Goal: Task Accomplishment & Management: Manage account settings

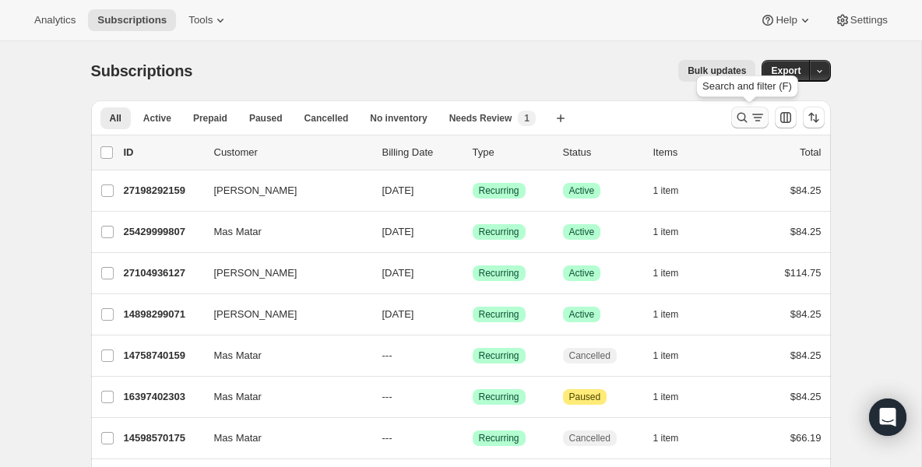
click at [734, 115] on icon "Search and filter results" at bounding box center [742, 118] width 16 height 16
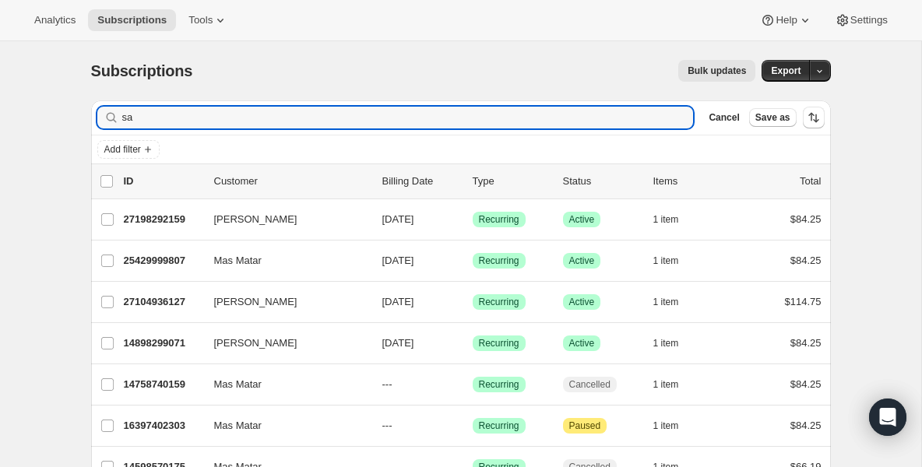
type input "s"
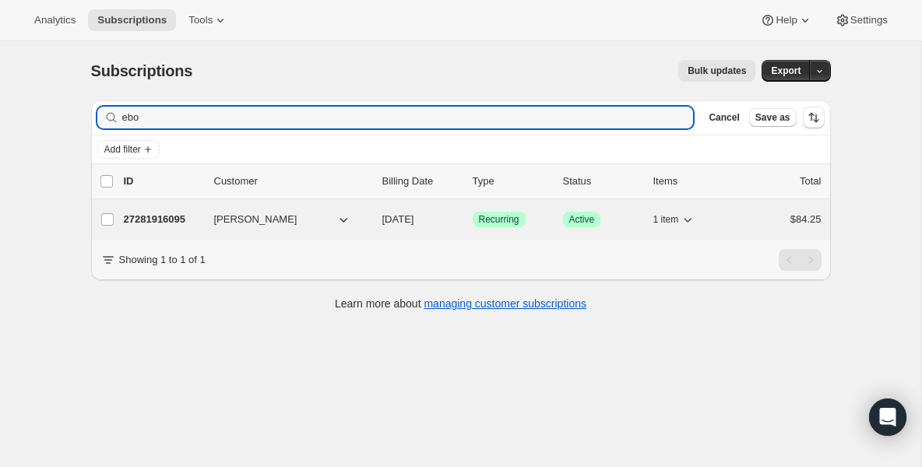
type input "ebo"
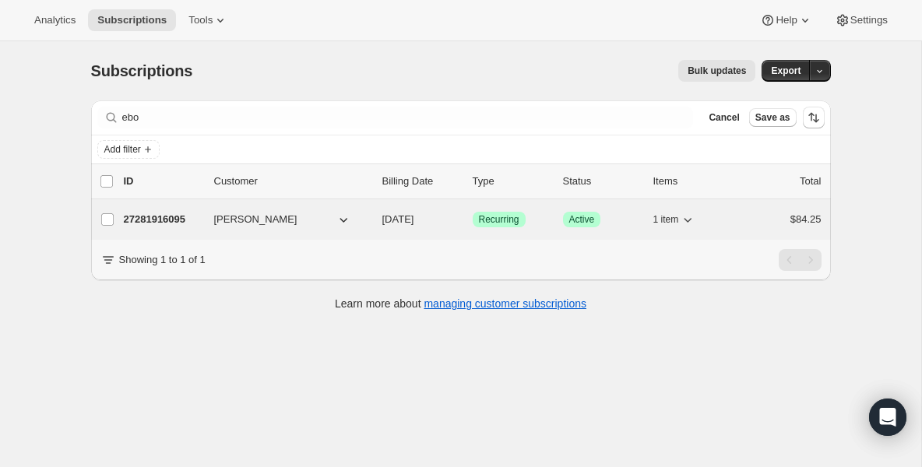
click at [215, 221] on span "[PERSON_NAME]" at bounding box center [255, 220] width 83 height 16
click at [215, 215] on span "[PERSON_NAME]" at bounding box center [255, 220] width 83 height 16
click at [195, 213] on p "27281916095" at bounding box center [163, 220] width 78 height 16
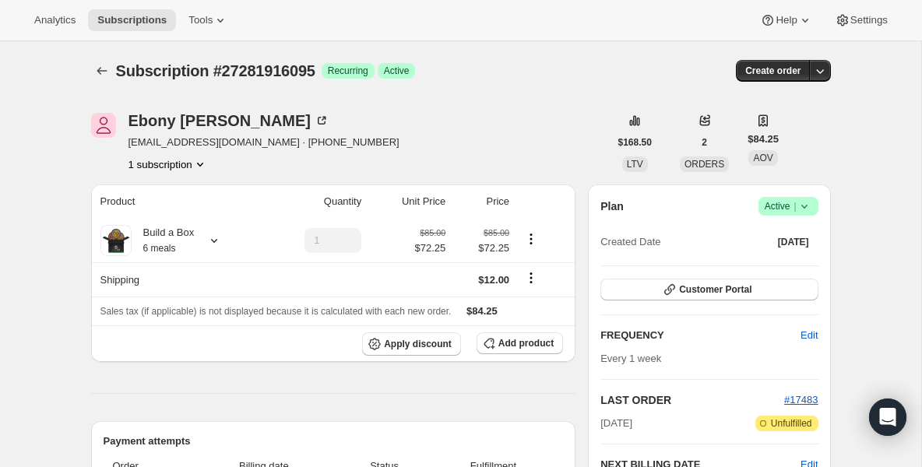
click at [808, 209] on icon at bounding box center [805, 207] width 16 height 16
click at [743, 236] on span "Pause subscription" at bounding box center [783, 237] width 86 height 12
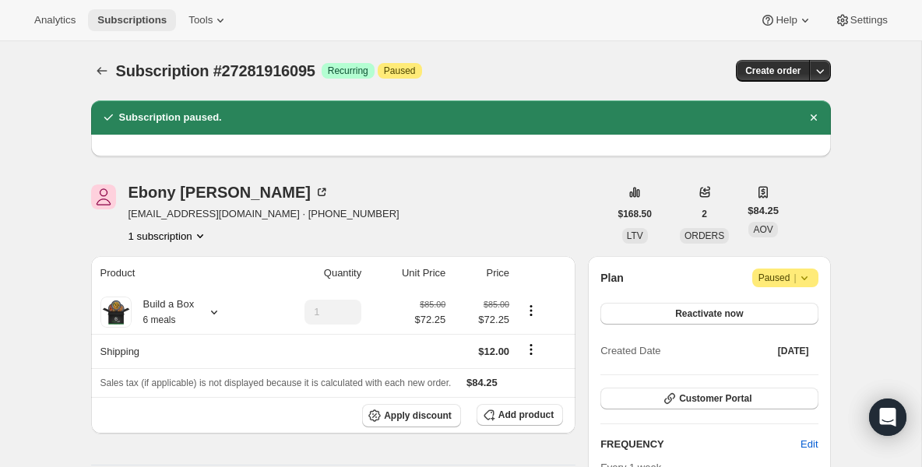
click at [142, 16] on span "Subscriptions" at bounding box center [131, 20] width 69 height 12
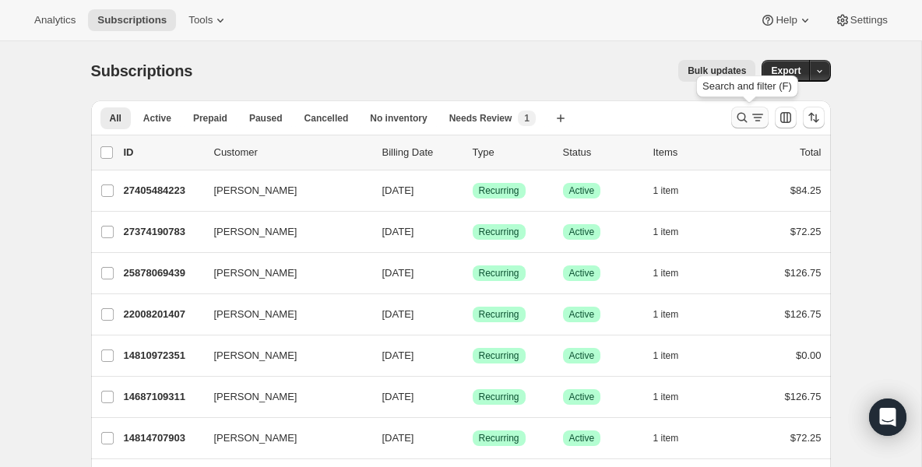
click at [740, 118] on icon "Search and filter results" at bounding box center [742, 118] width 16 height 16
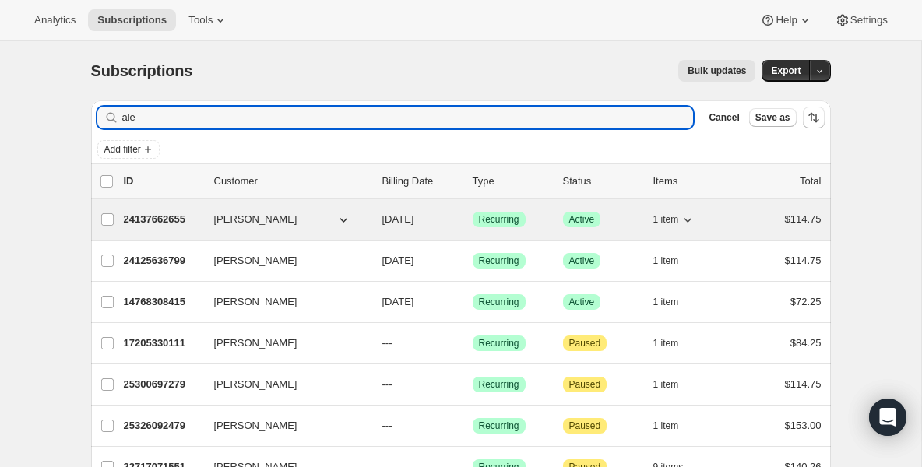
type input "ale"
click at [172, 227] on p "24137662655" at bounding box center [163, 220] width 78 height 16
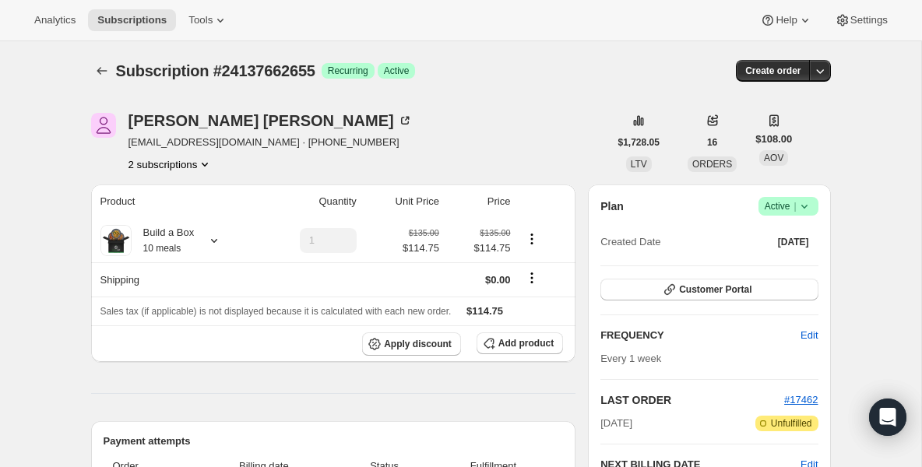
click at [807, 210] on icon at bounding box center [805, 207] width 16 height 16
click at [785, 234] on span "Pause subscription" at bounding box center [783, 237] width 86 height 12
click at [572, 144] on div "[PERSON_NAME] [EMAIL_ADDRESS][DOMAIN_NAME] · [PHONE_NUMBER] 2 subscriptions" at bounding box center [350, 142] width 518 height 59
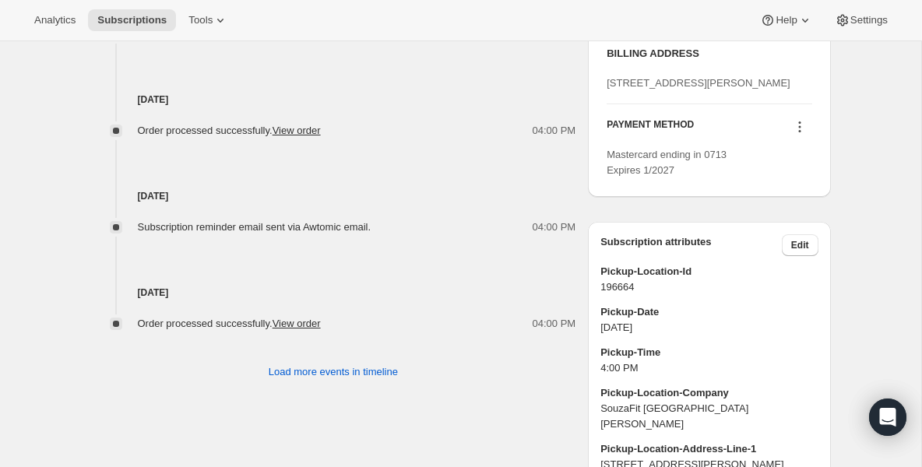
scroll to position [903, 0]
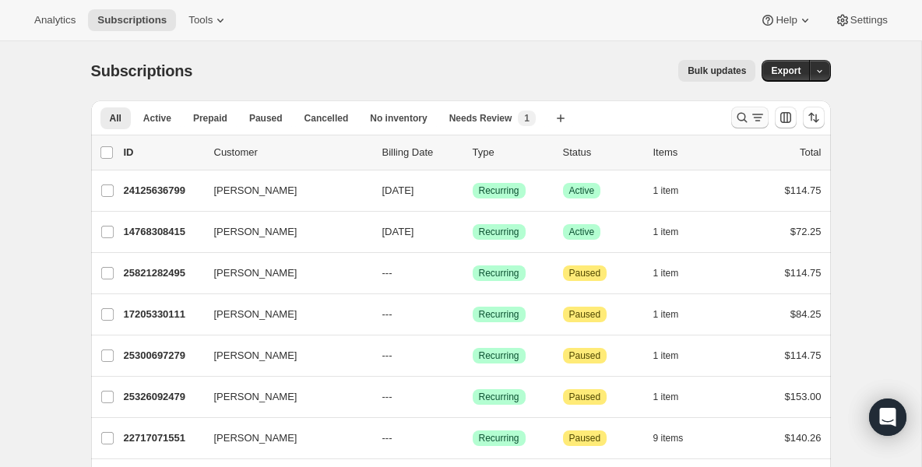
click at [741, 115] on icon "Search and filter results" at bounding box center [742, 118] width 16 height 16
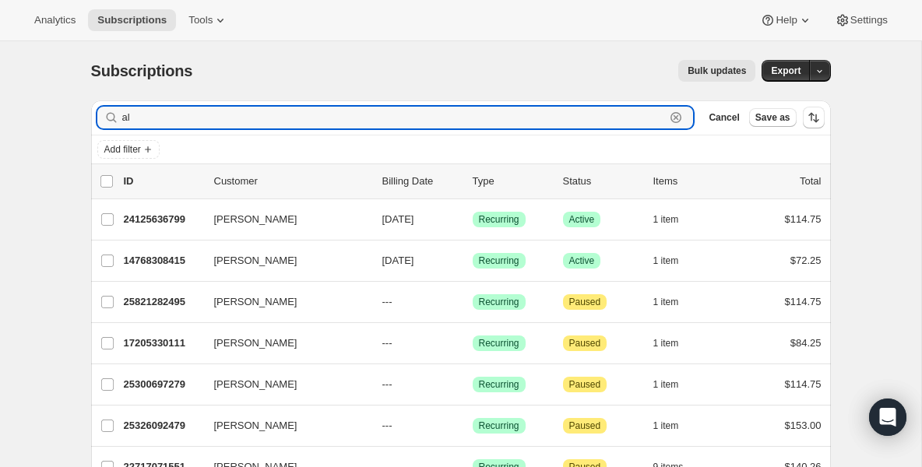
type input "a"
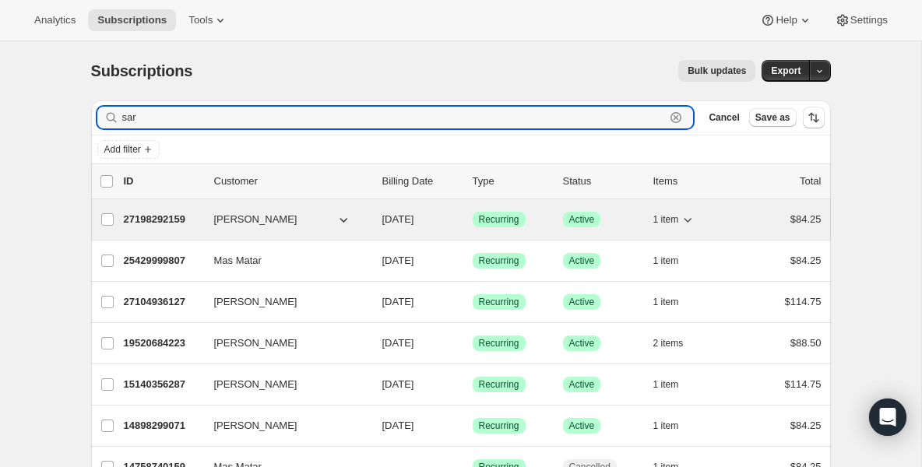
type input "sar"
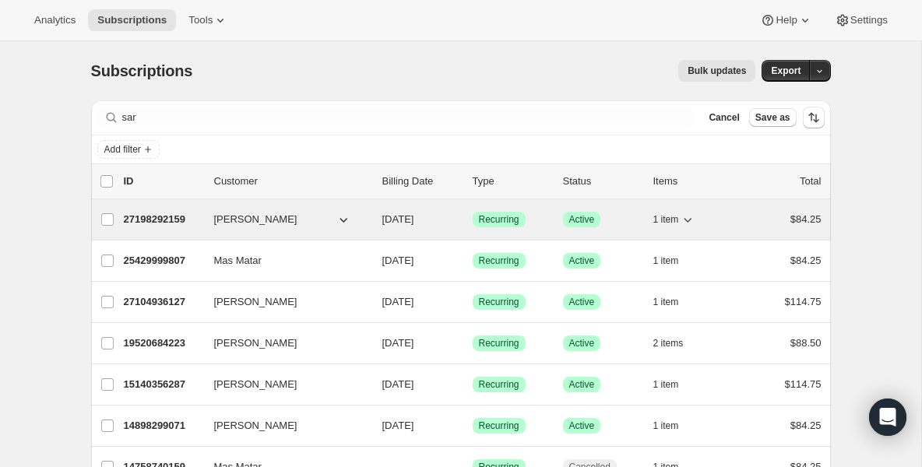
click at [170, 221] on p "27198292159" at bounding box center [163, 220] width 78 height 16
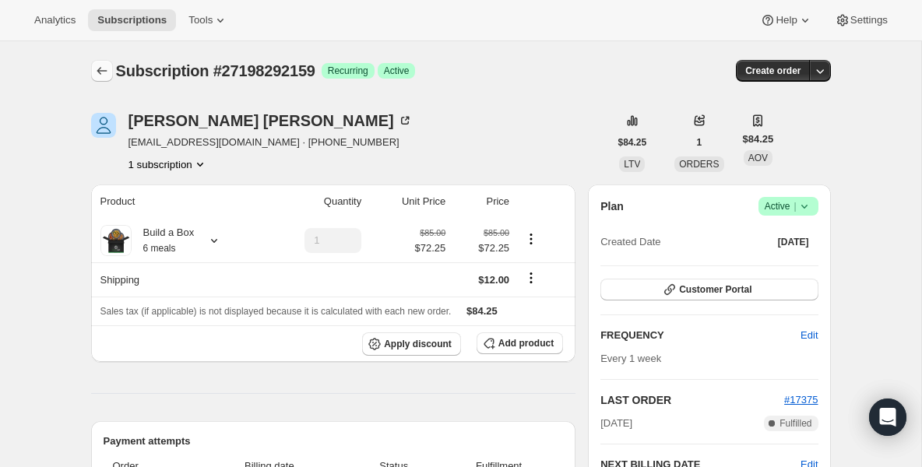
click at [104, 71] on icon "Subscriptions" at bounding box center [102, 71] width 16 height 16
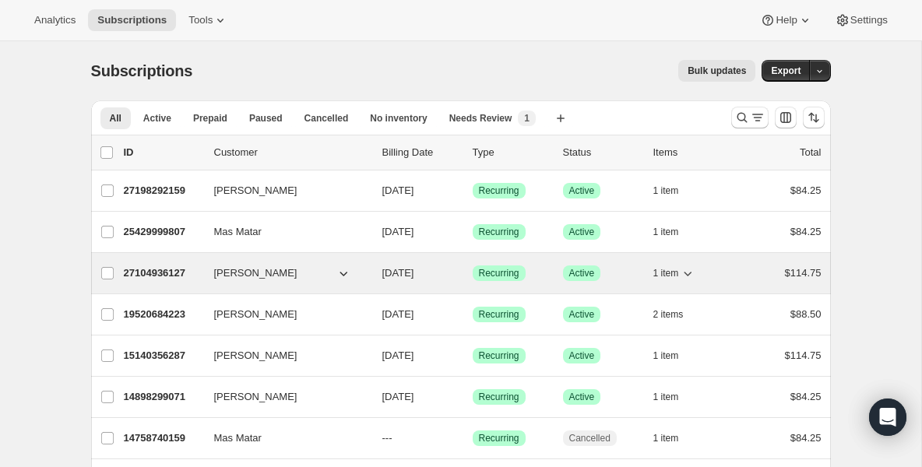
click at [198, 276] on p "27104936127" at bounding box center [163, 274] width 78 height 16
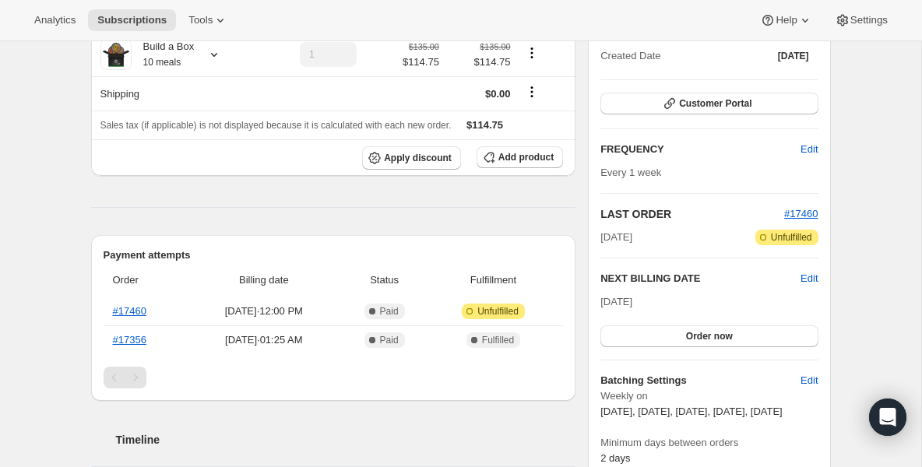
scroll to position [187, 0]
click at [810, 272] on span "Edit" at bounding box center [809, 278] width 17 height 16
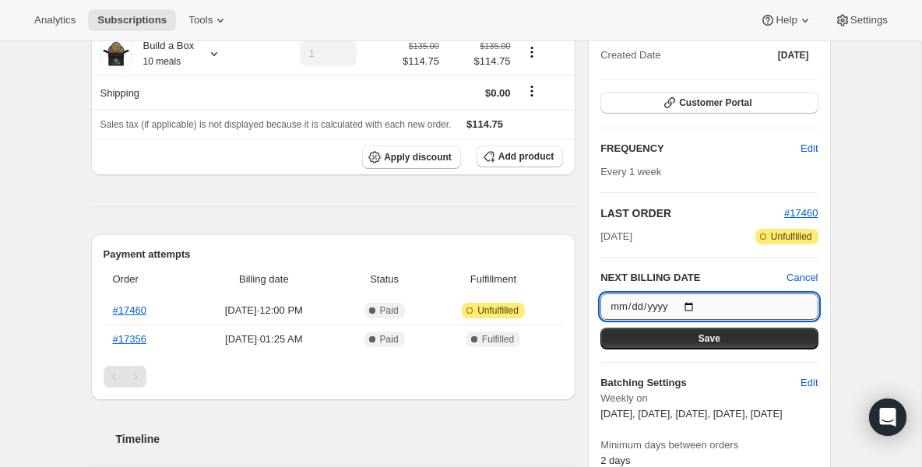
click at [698, 302] on input "2025-09-02" at bounding box center [708, 307] width 217 height 26
type input "2025-09-16"
click at [680, 334] on button "Save" at bounding box center [708, 339] width 217 height 22
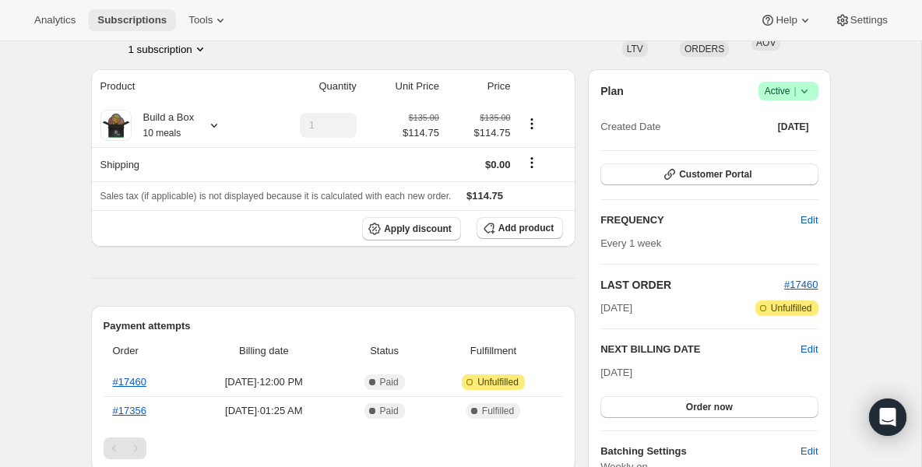
click at [160, 26] on span "Subscriptions" at bounding box center [131, 20] width 69 height 12
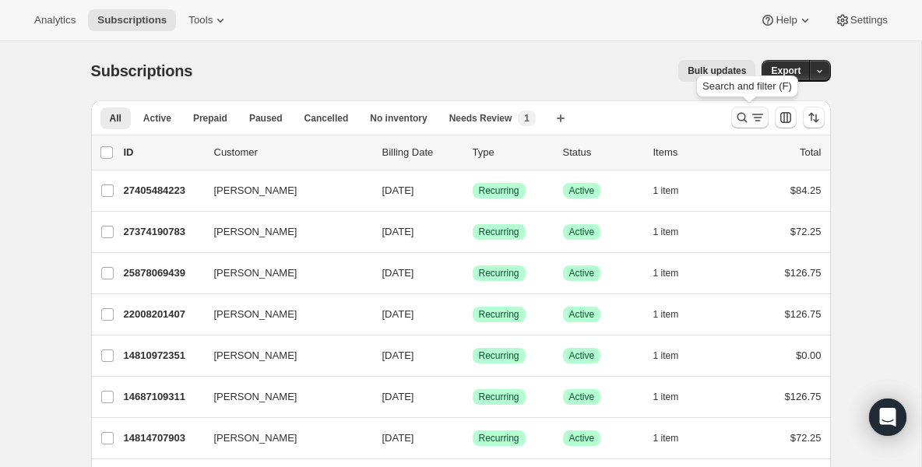
click at [742, 123] on icon "Search and filter results" at bounding box center [742, 118] width 16 height 16
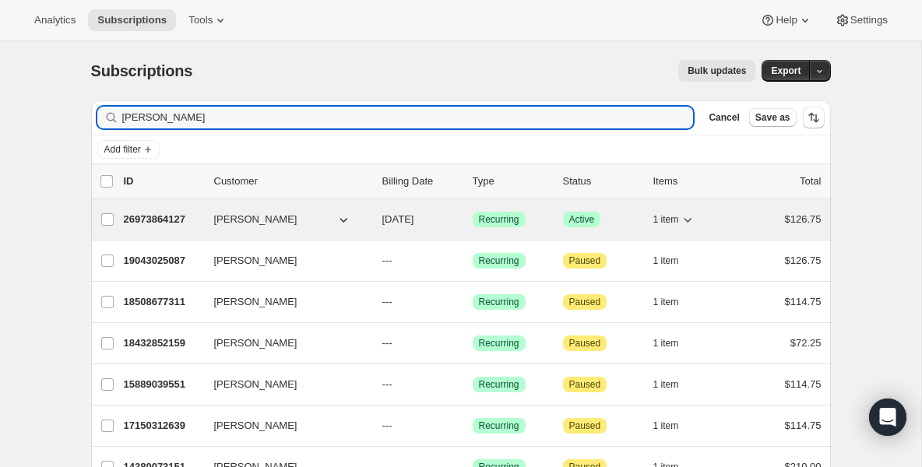
type input "nicholas"
click at [149, 224] on p "26973864127" at bounding box center [163, 220] width 78 height 16
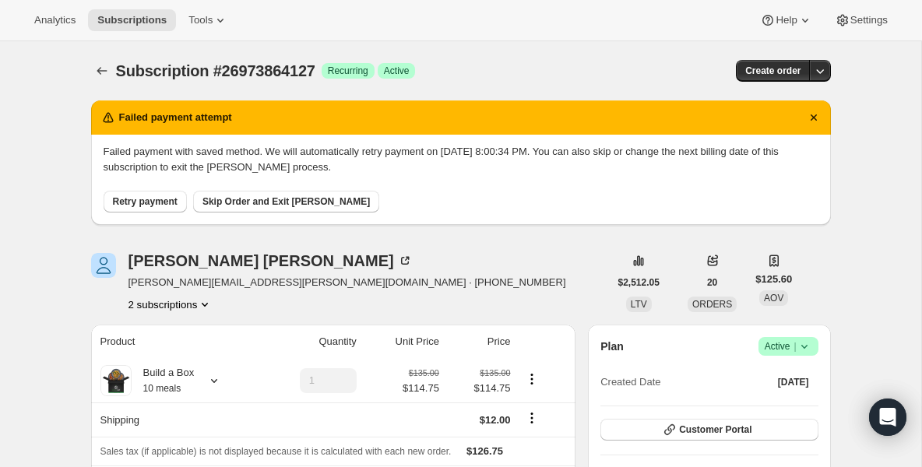
click at [140, 199] on span "Retry payment" at bounding box center [145, 201] width 65 height 12
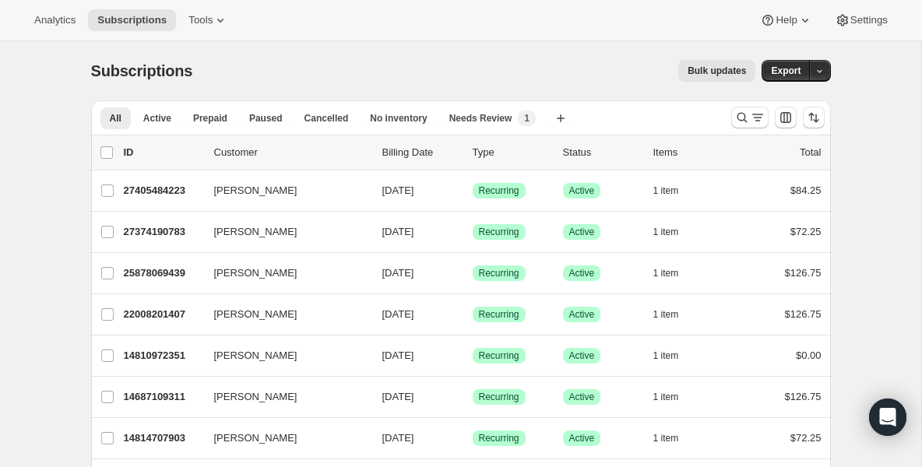
click at [735, 120] on icon "Search and filter results" at bounding box center [742, 118] width 16 height 16
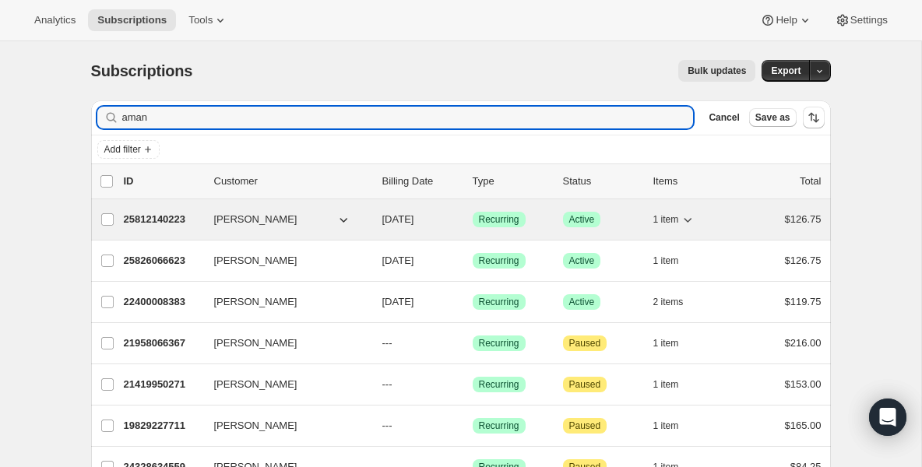
type input "aman"
click at [153, 214] on p "25812140223" at bounding box center [163, 220] width 78 height 16
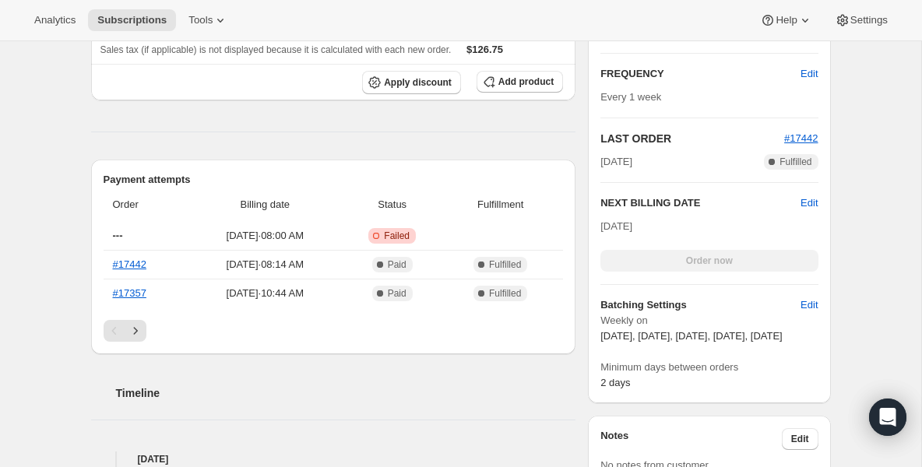
scroll to position [405, 0]
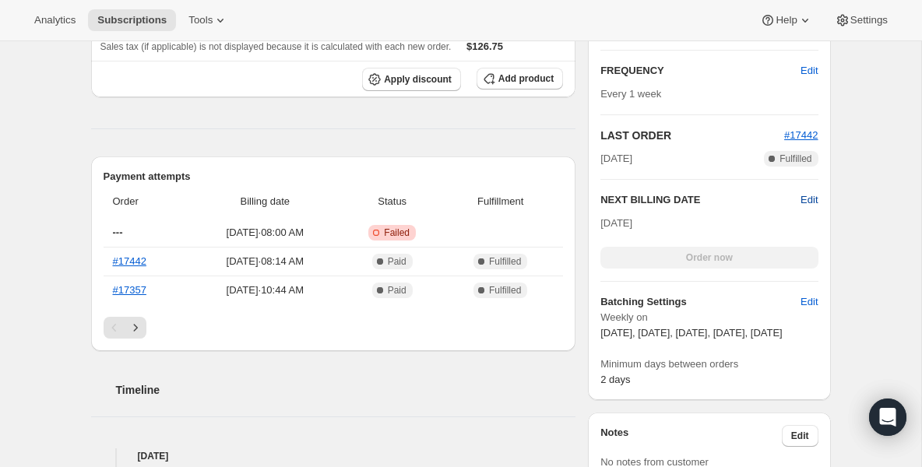
click at [808, 199] on span "Edit" at bounding box center [809, 200] width 17 height 16
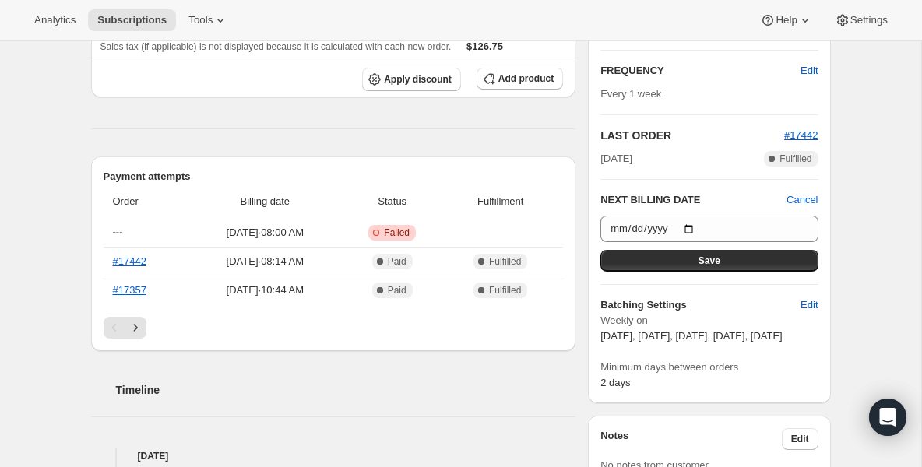
click at [470, 367] on div "Timeline" at bounding box center [333, 374] width 485 height 47
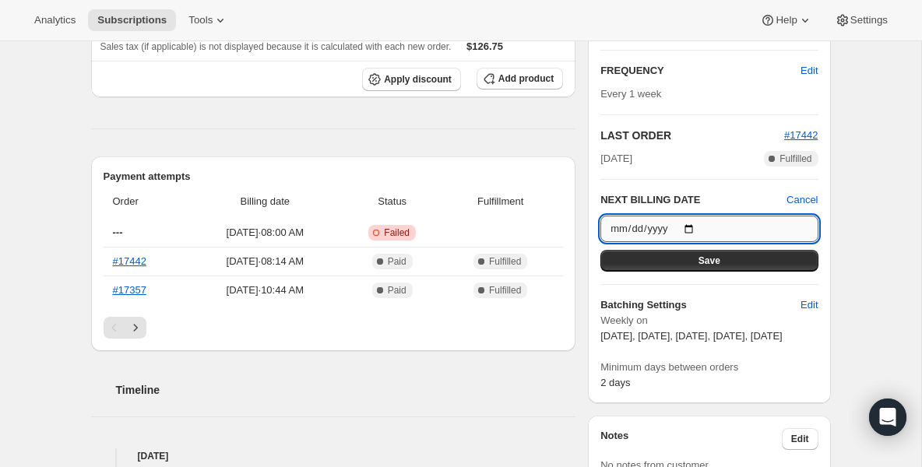
click at [694, 230] on input "2025-09-05" at bounding box center [708, 229] width 217 height 26
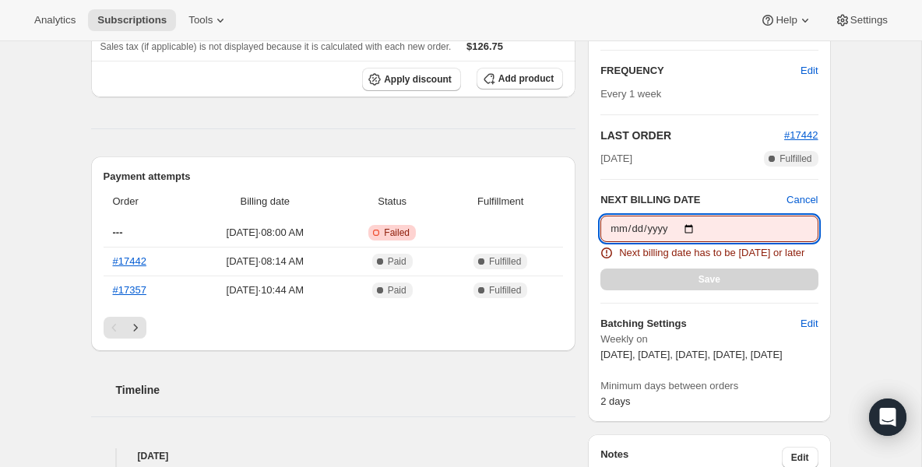
type input "2025-08-30"
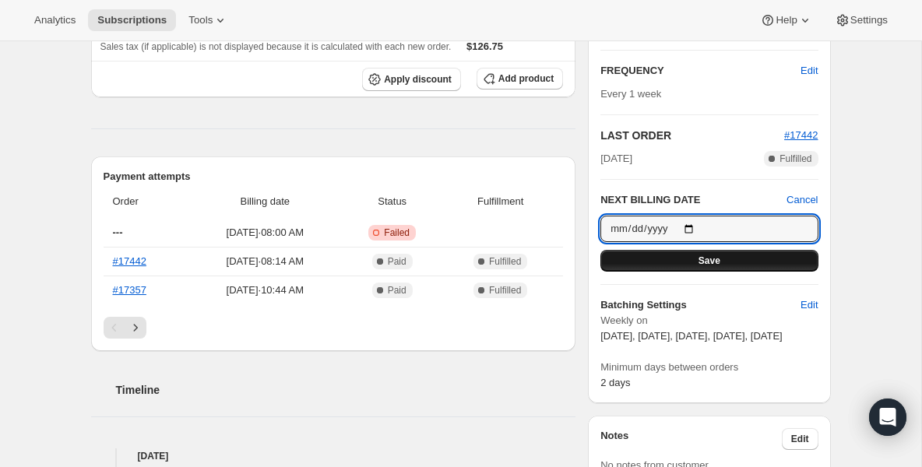
click at [734, 262] on button "Save" at bounding box center [708, 261] width 217 height 22
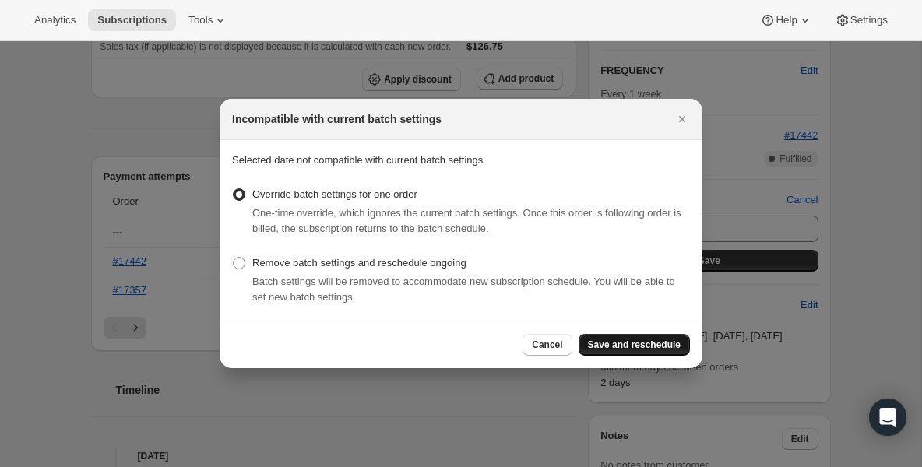
click at [600, 342] on span "Save and reschedule" at bounding box center [634, 345] width 93 height 12
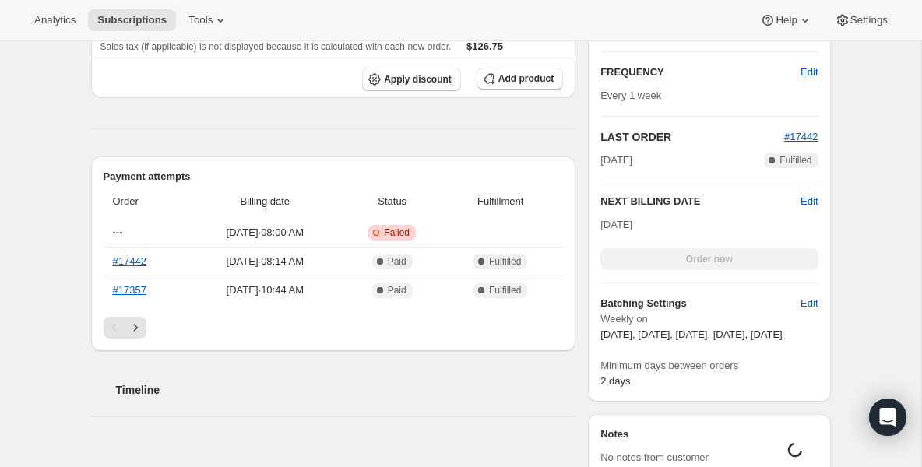
click at [290, 142] on div "Product Quantity Unit Price Price Build a Box 10 meals 1 $135.00 $114.75 $135.0…" at bounding box center [333, 235] width 485 height 630
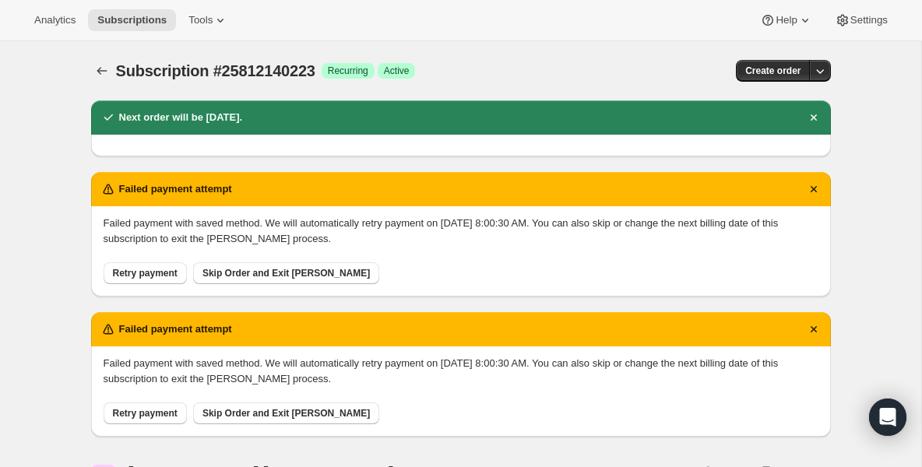
scroll to position [0, 0]
click at [814, 187] on icon "Dismiss notification" at bounding box center [813, 189] width 6 height 6
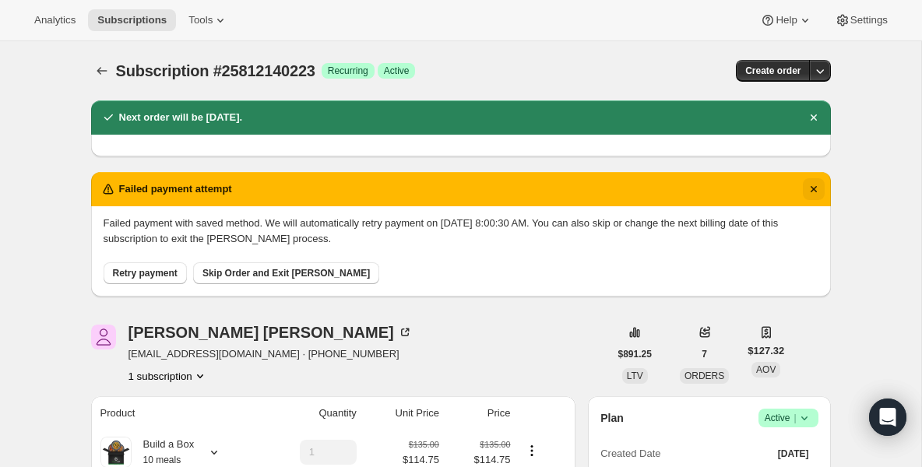
click at [814, 187] on icon "Dismiss notification" at bounding box center [814, 189] width 16 height 16
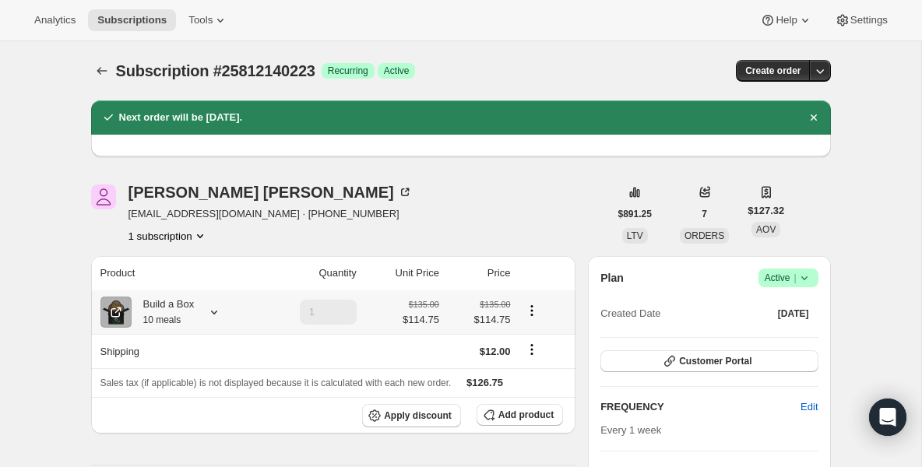
click at [160, 313] on div "Build a Box 10 meals" at bounding box center [163, 312] width 63 height 31
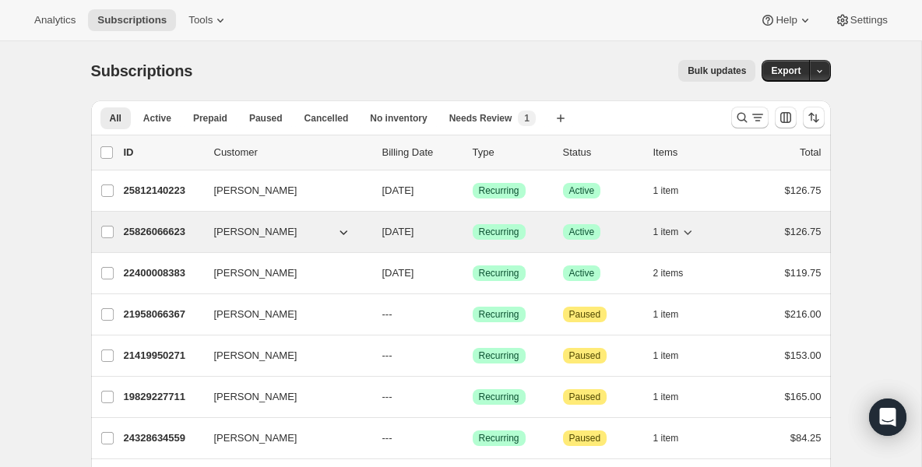
click at [176, 233] on p "25826066623" at bounding box center [163, 232] width 78 height 16
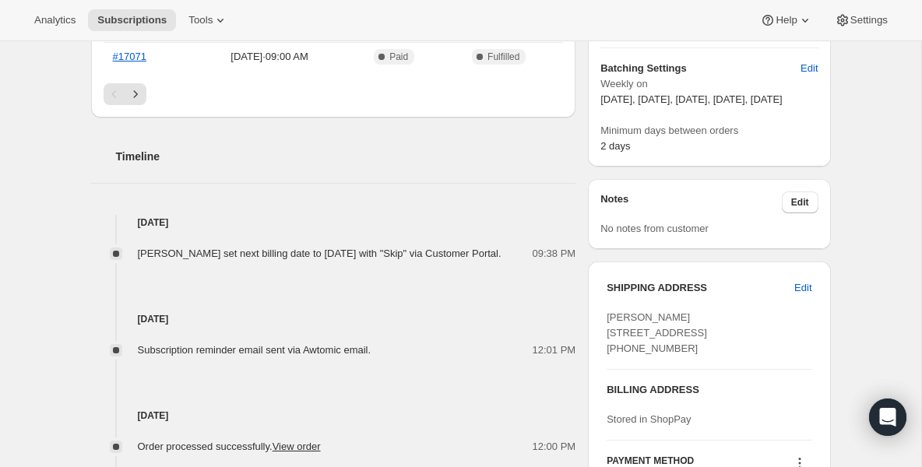
scroll to position [467, 0]
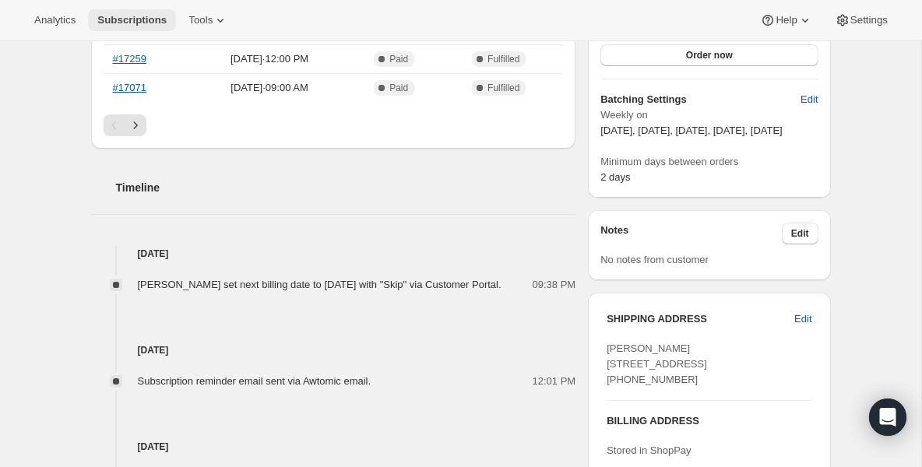
click at [117, 26] on button "Subscriptions" at bounding box center [132, 20] width 88 height 22
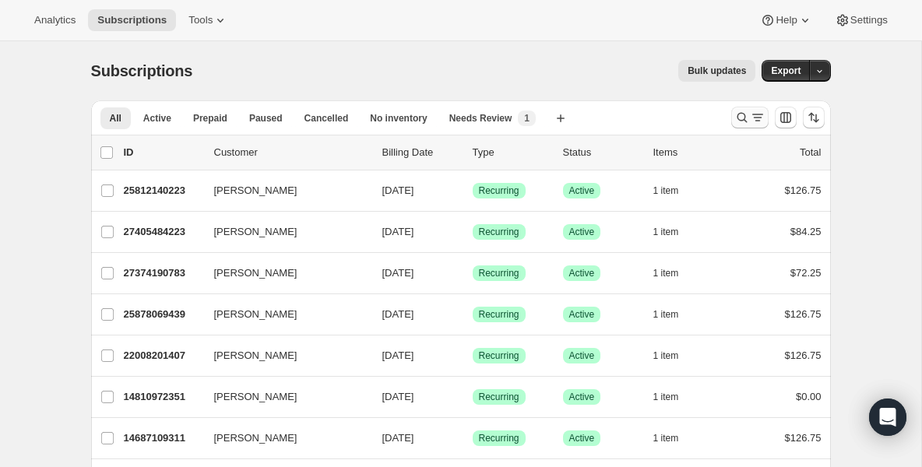
click at [735, 111] on icon "Search and filter results" at bounding box center [742, 118] width 16 height 16
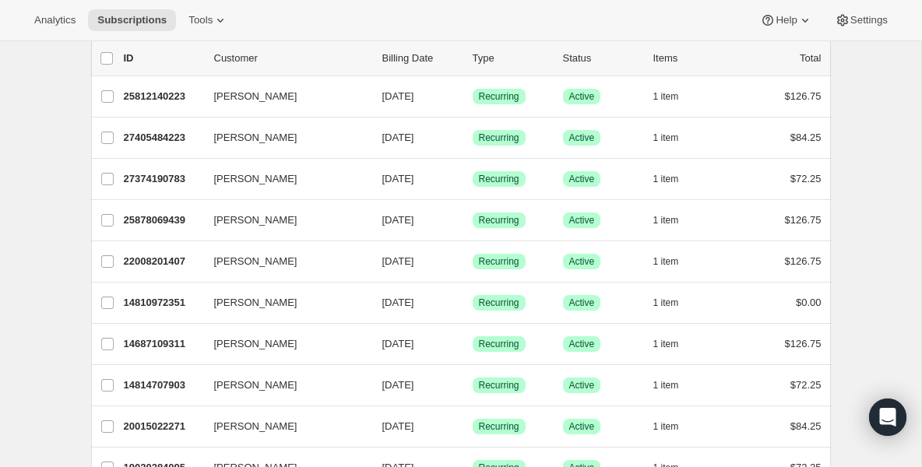
scroll to position [125, 0]
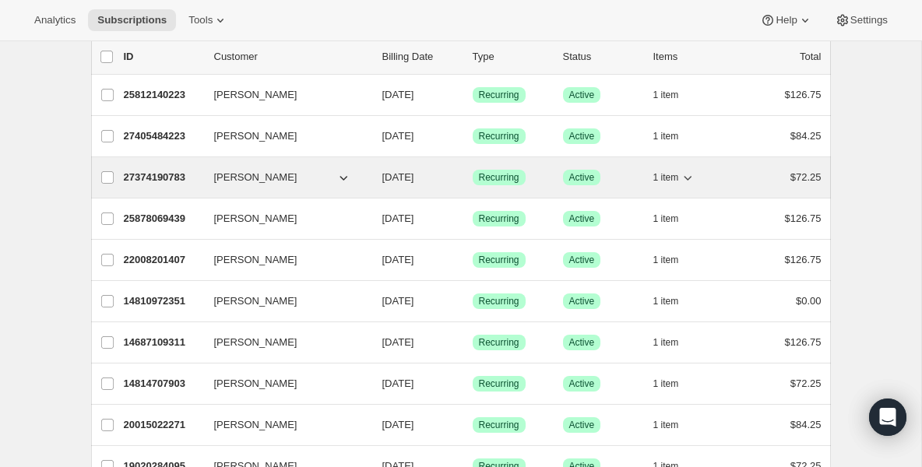
click at [184, 183] on p "27374190783" at bounding box center [163, 178] width 78 height 16
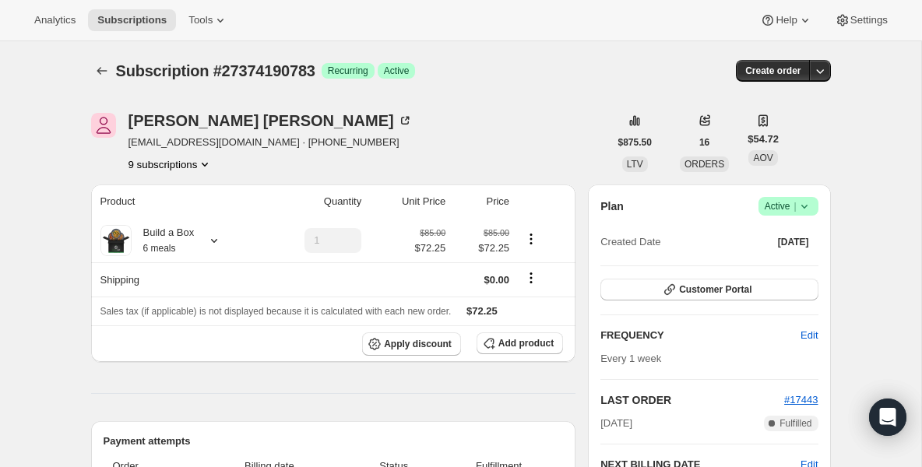
click at [800, 201] on icon at bounding box center [805, 207] width 16 height 16
click at [779, 235] on span "Pause subscription" at bounding box center [783, 237] width 86 height 12
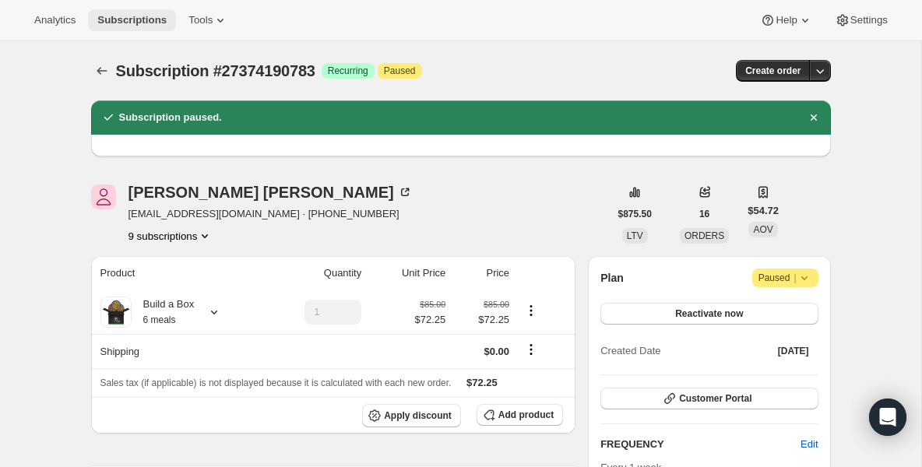
click at [136, 19] on span "Subscriptions" at bounding box center [131, 20] width 69 height 12
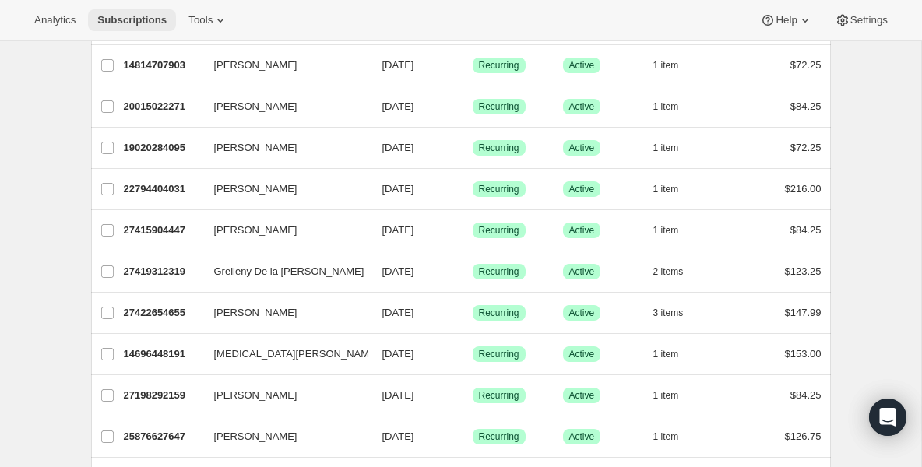
scroll to position [374, 0]
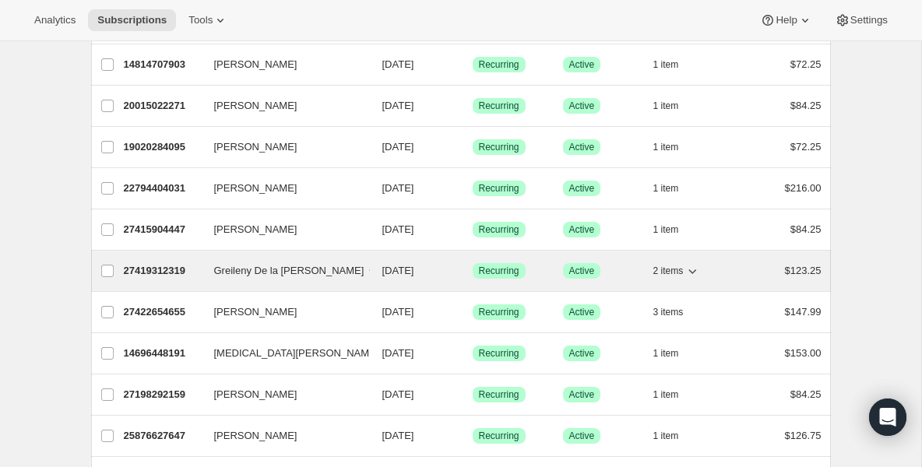
click at [192, 266] on p "27419312319" at bounding box center [163, 271] width 78 height 16
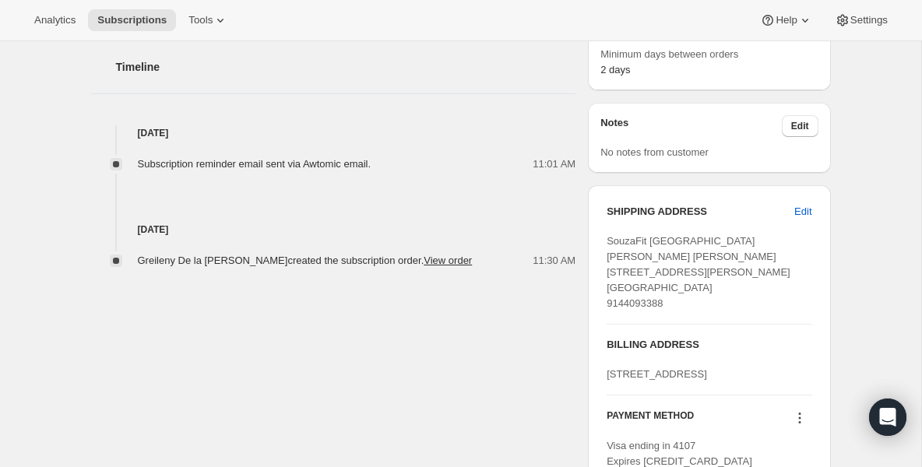
scroll to position [592, 0]
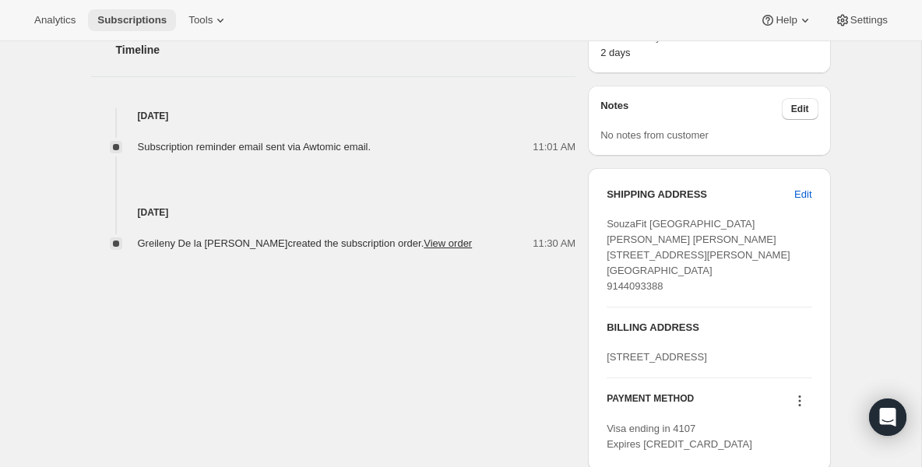
click at [125, 24] on span "Subscriptions" at bounding box center [131, 20] width 69 height 12
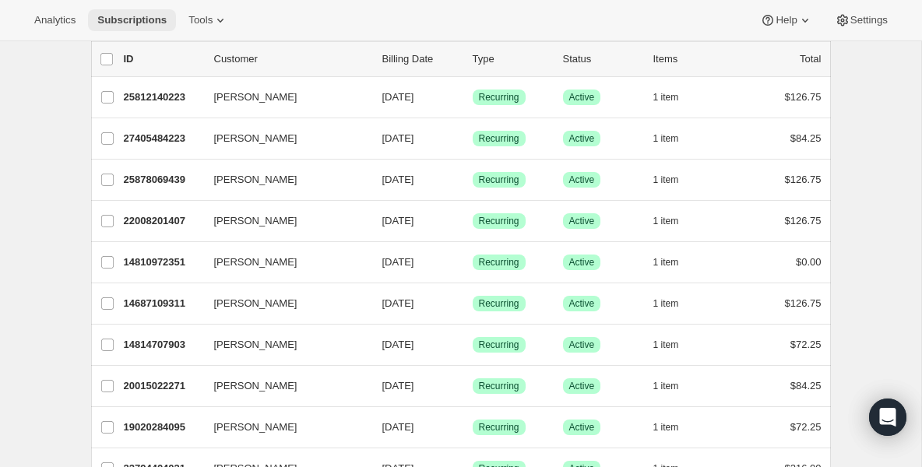
scroll to position [125, 0]
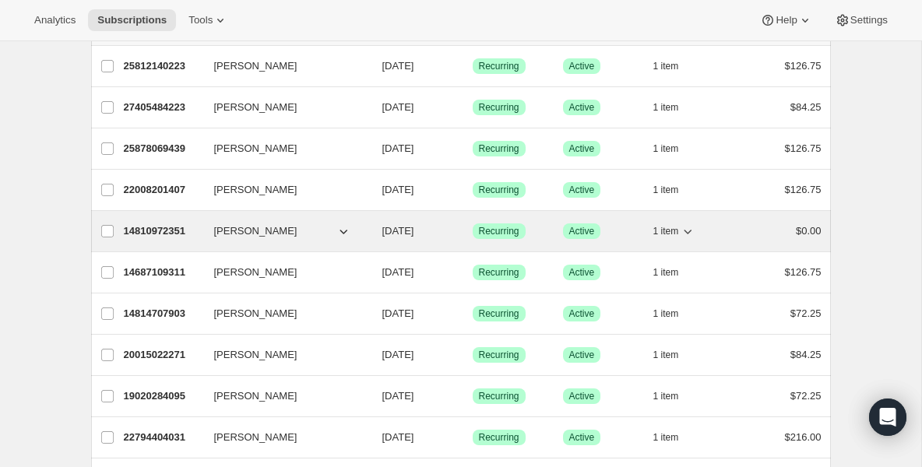
click at [183, 227] on p "14810972351" at bounding box center [163, 232] width 78 height 16
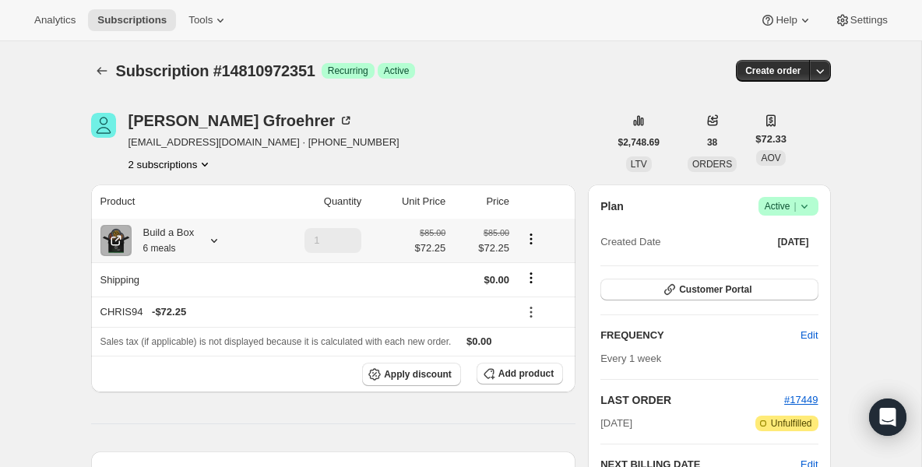
click at [178, 243] on div "Build a Box 6 meals" at bounding box center [163, 240] width 63 height 31
click at [150, 29] on button "Subscriptions" at bounding box center [132, 20] width 88 height 22
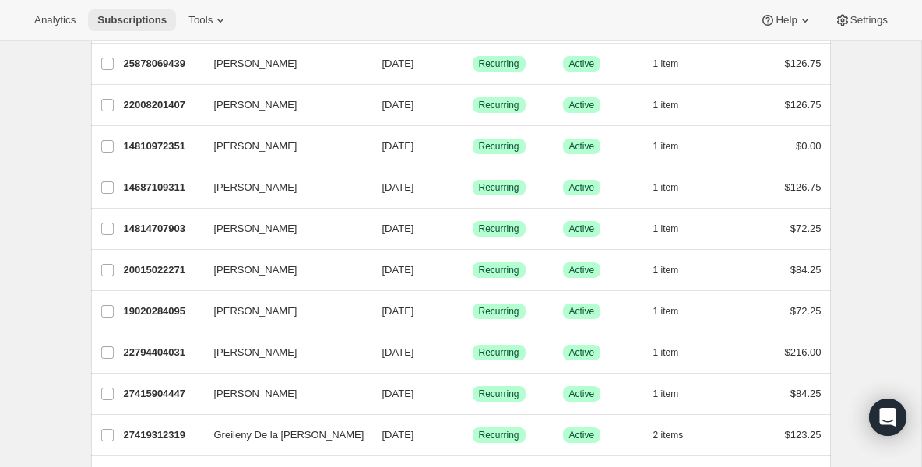
scroll to position [188, 0]
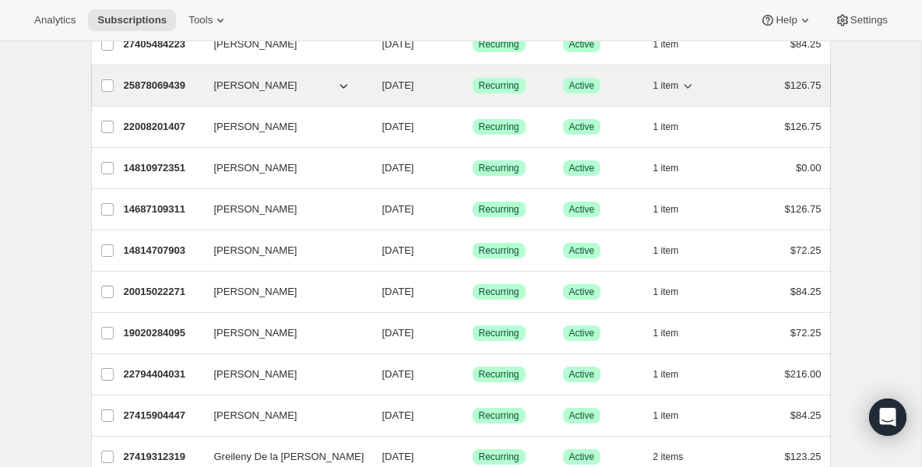
click at [160, 90] on p "25878069439" at bounding box center [163, 86] width 78 height 16
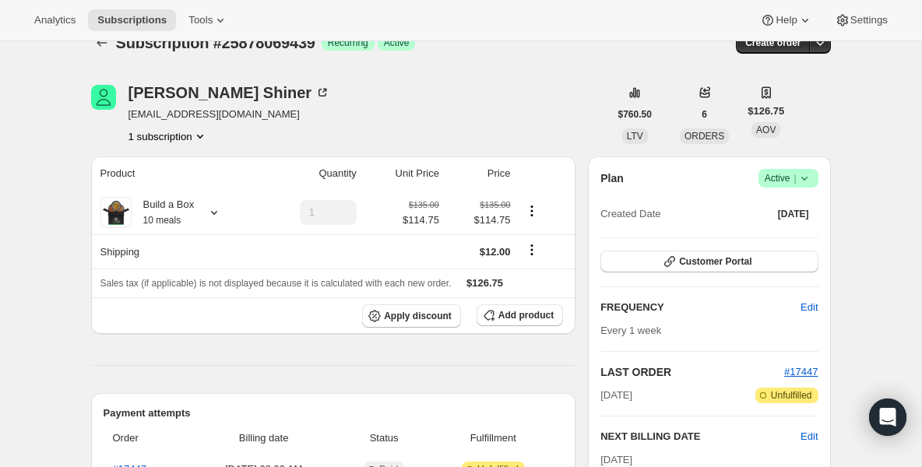
scroll to position [31, 0]
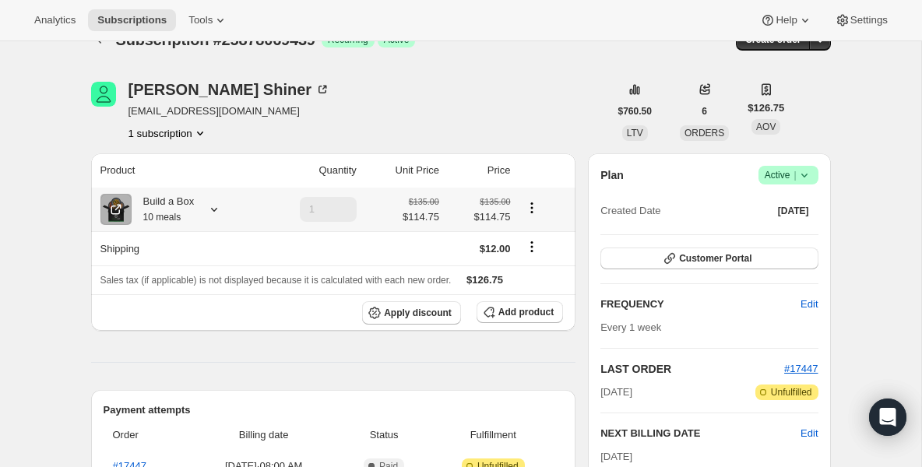
click at [165, 213] on small "10 meals" at bounding box center [162, 217] width 38 height 11
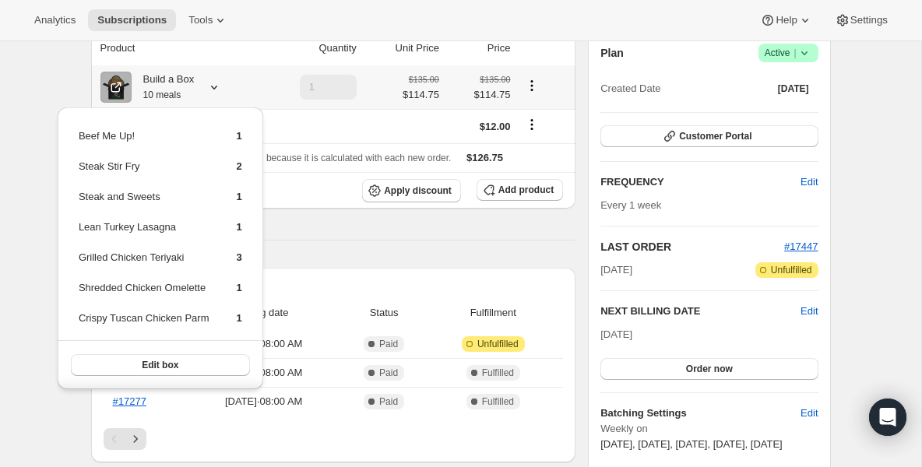
scroll to position [156, 0]
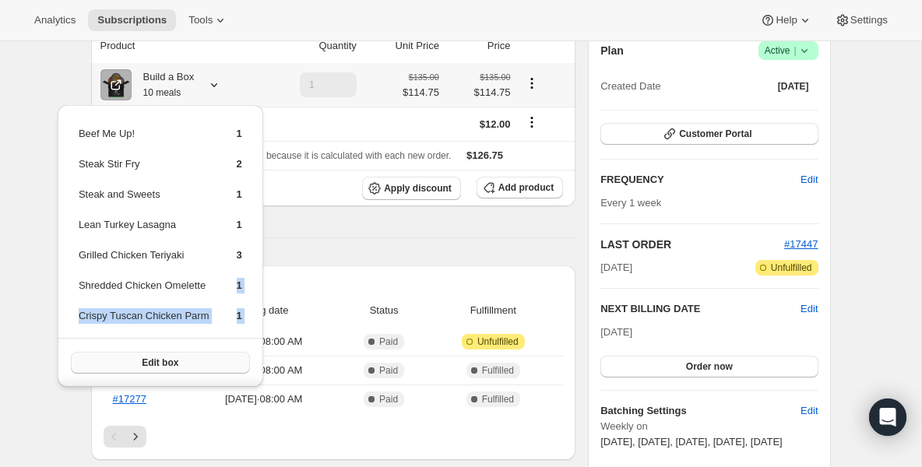
drag, startPoint x: 202, startPoint y: 301, endPoint x: 205, endPoint y: 359, distance: 57.7
click at [205, 359] on div "Beef Me Up! 1 Steak Stir Fry 2 Steak and Sweets 1 Lean Turkey Lasagna 1 Grilled…" at bounding box center [161, 246] width 206 height 282
